Goal: Task Accomplishment & Management: Complete application form

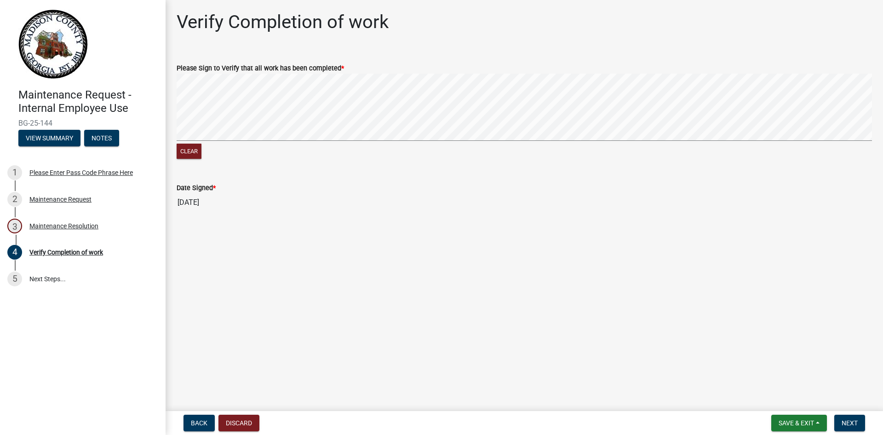
click at [486, 70] on form "Please Sign to Verify that all work has been completed * Clear" at bounding box center [525, 107] width 696 height 110
click at [848, 418] on button "Next" at bounding box center [850, 423] width 31 height 17
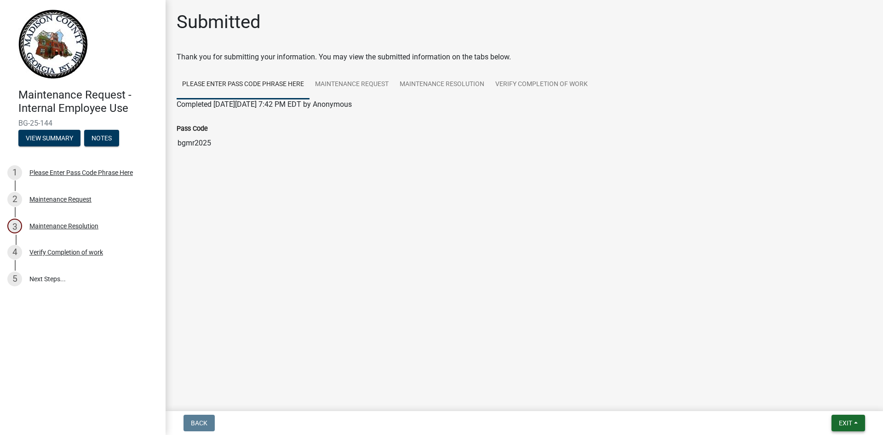
click at [839, 423] on span "Exit" at bounding box center [845, 422] width 13 height 7
click at [823, 403] on button "Save & Exit" at bounding box center [829, 399] width 74 height 22
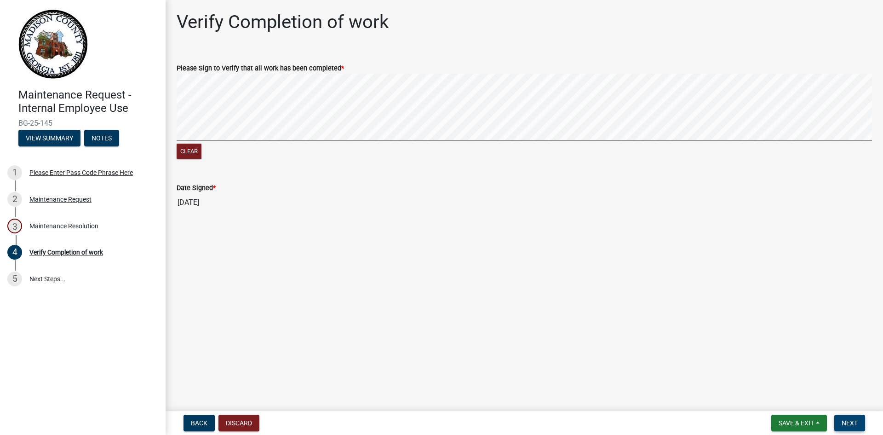
click at [845, 423] on span "Next" at bounding box center [850, 422] width 16 height 7
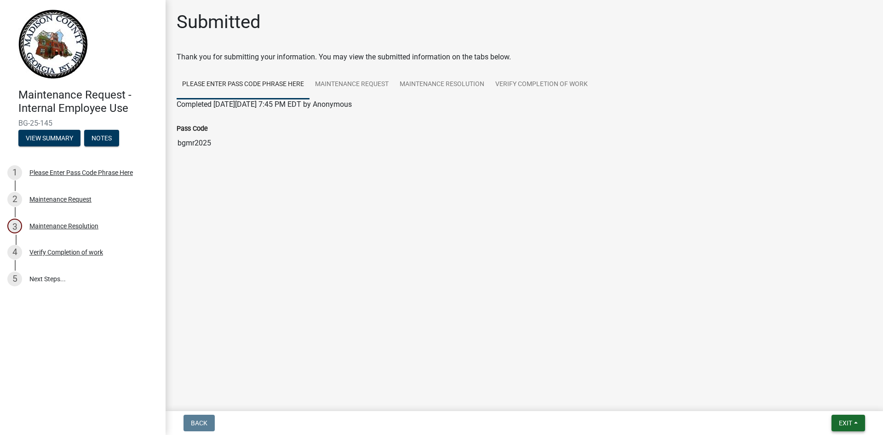
click at [850, 416] on button "Exit" at bounding box center [849, 423] width 34 height 17
click at [818, 399] on button "Save & Exit" at bounding box center [829, 399] width 74 height 22
